Goal: Task Accomplishment & Management: Use online tool/utility

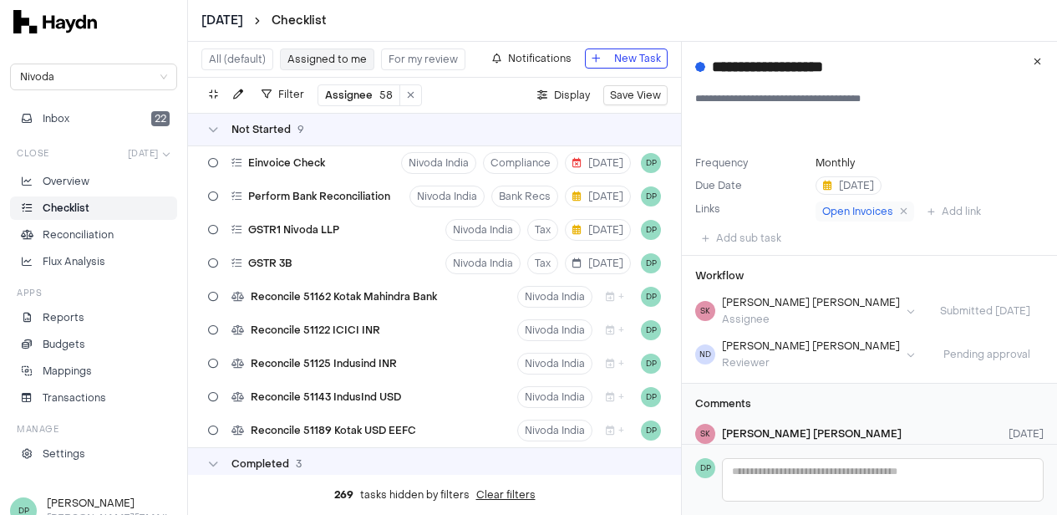
scroll to position [0, 13]
click at [232, 298] on icon at bounding box center [238, 297] width 13 height 10
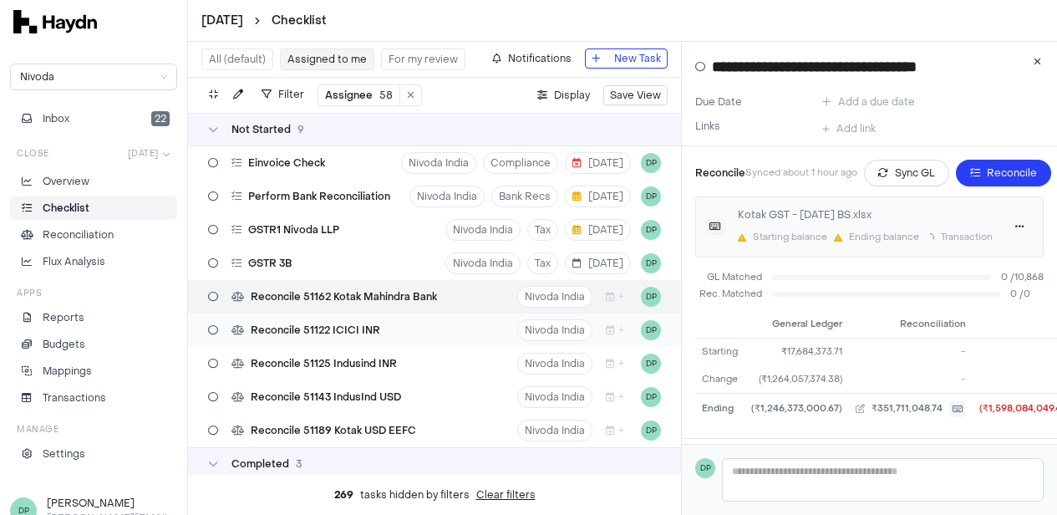
click at [264, 329] on span "Reconcile 51122 ICICI INR" at bounding box center [316, 329] width 130 height 13
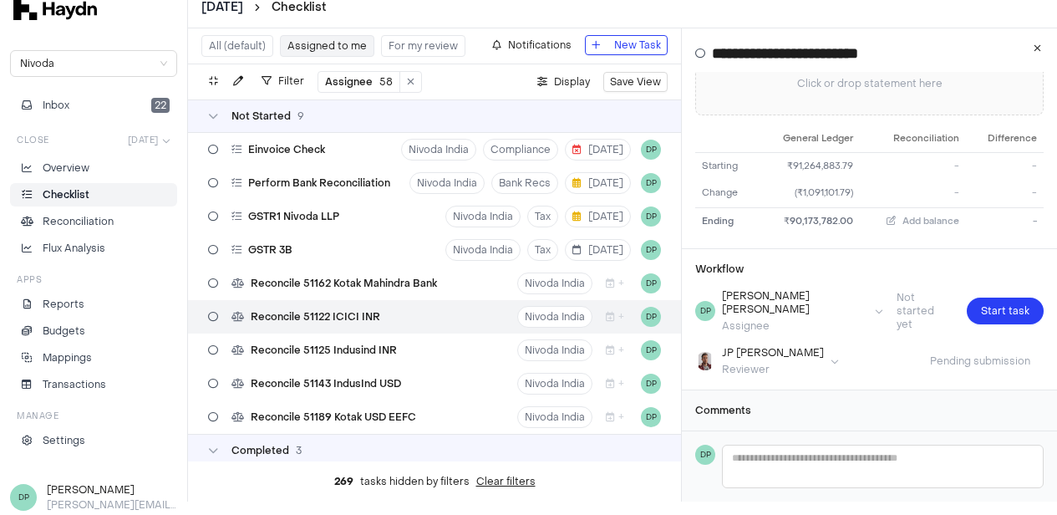
scroll to position [21, 13]
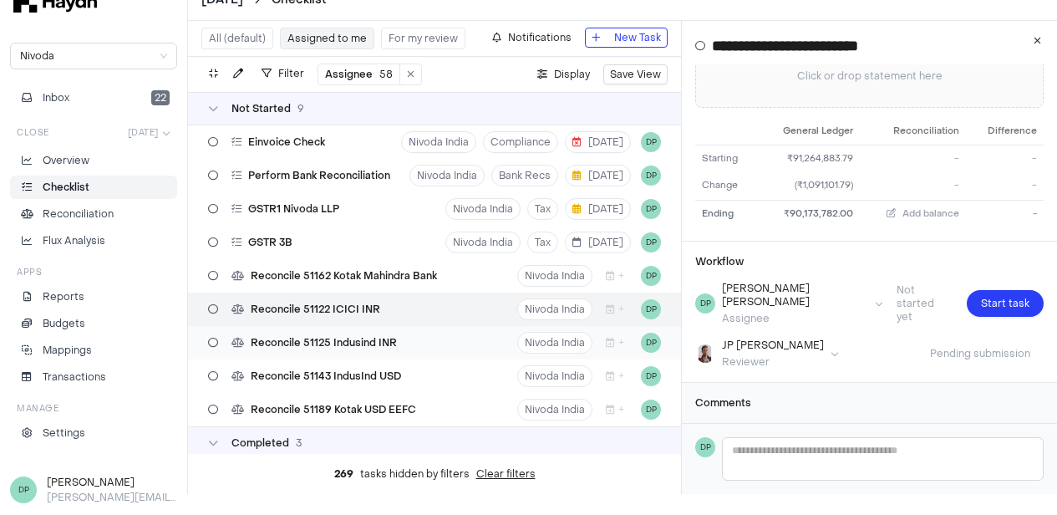
click at [304, 343] on span "Reconcile 51125 Indusind INR" at bounding box center [324, 342] width 146 height 13
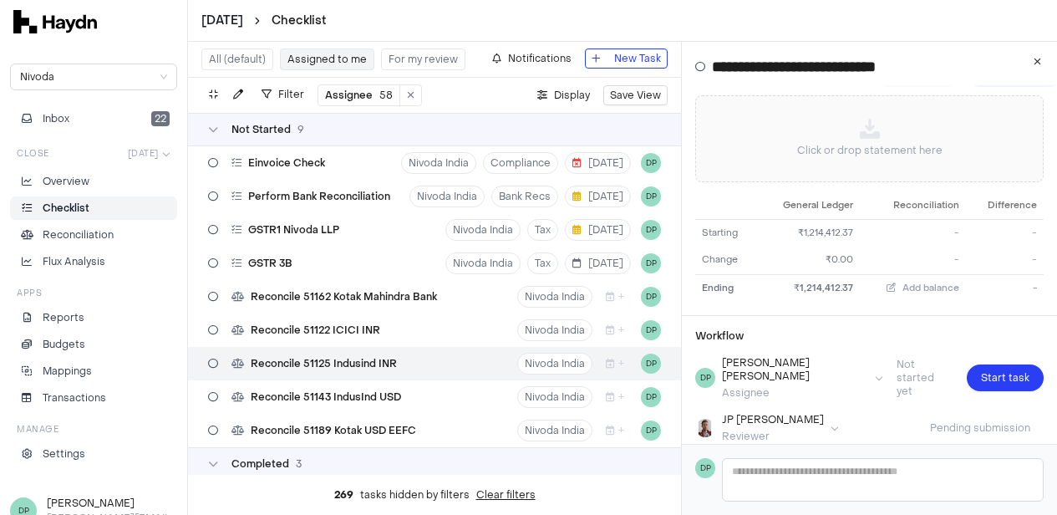
scroll to position [155, 0]
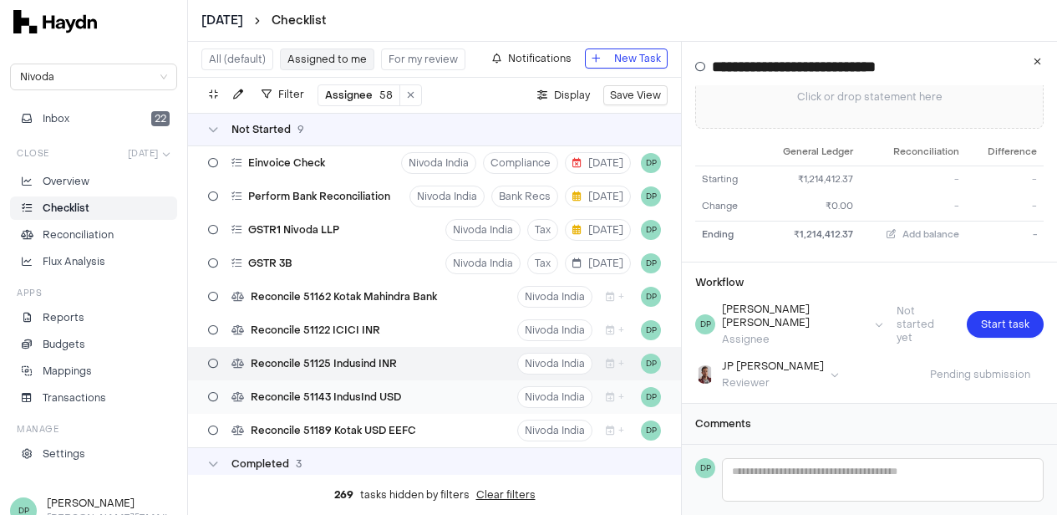
click at [294, 399] on span "Reconcile 51143 IndusInd USD" at bounding box center [326, 396] width 150 height 13
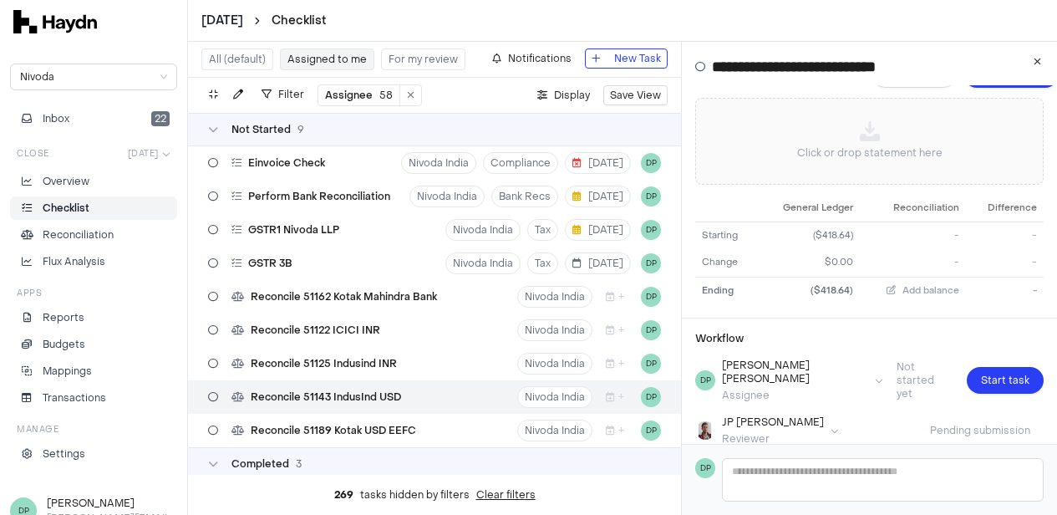
scroll to position [155, 0]
